Goal: Navigation & Orientation: Go to known website

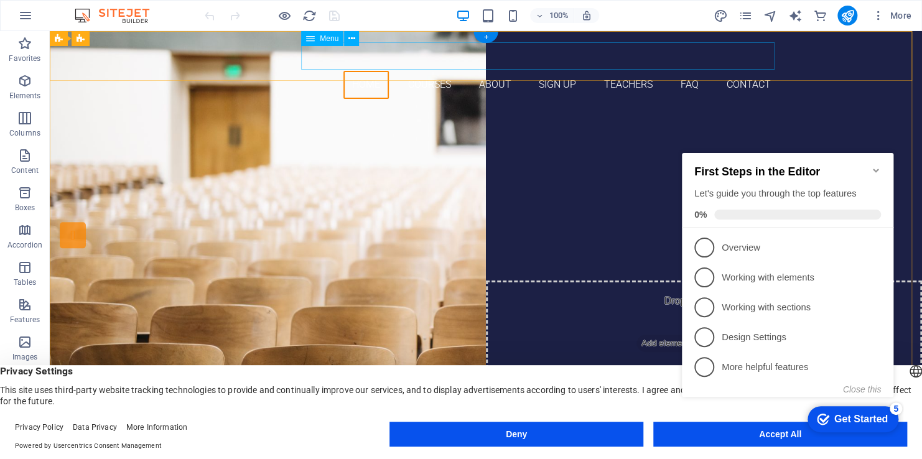
click at [433, 71] on nav "Home Courses About Sign up Teachers FAQ Contact" at bounding box center [486, 85] width 588 height 28
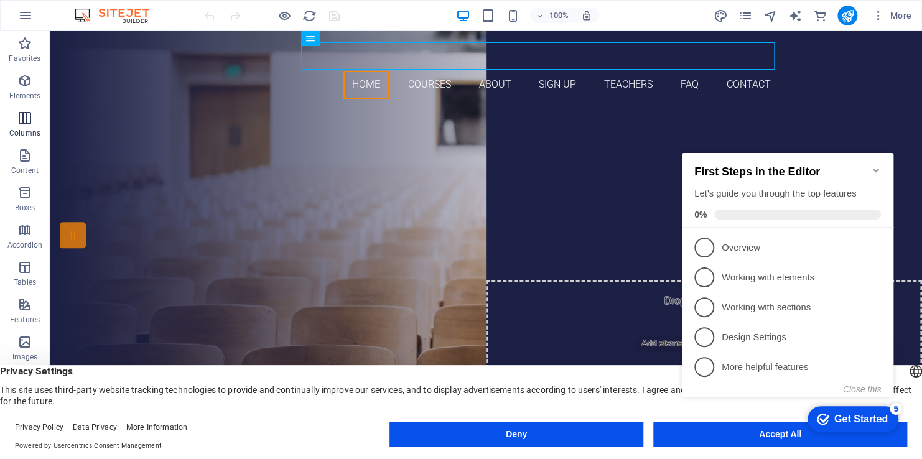
scroll to position [189, 0]
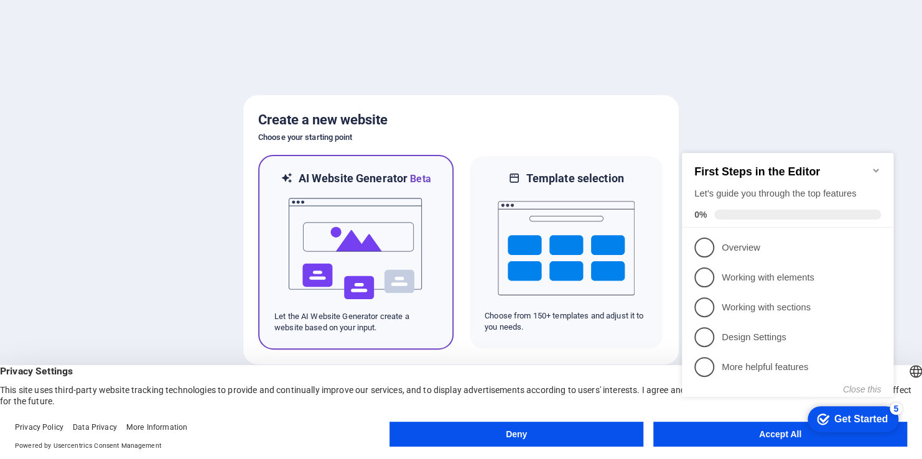
click at [381, 212] on img at bounding box center [356, 249] width 137 height 124
